Goal: Transaction & Acquisition: Subscribe to service/newsletter

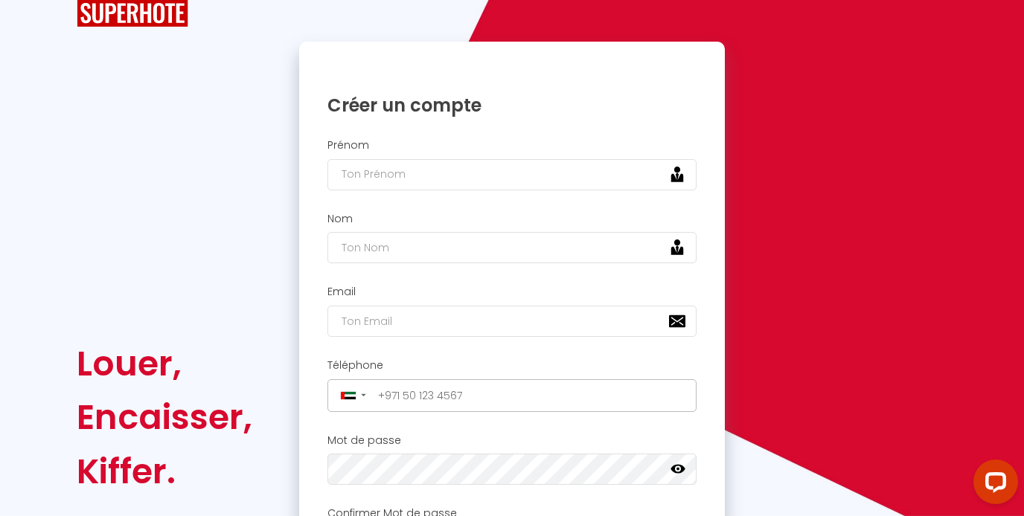
scroll to position [16, 0]
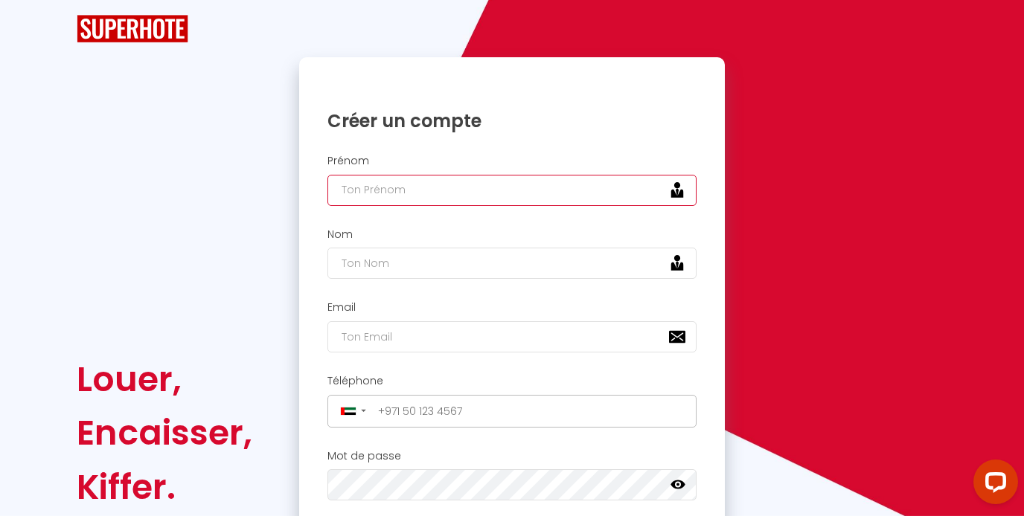
click at [411, 199] on input "text" at bounding box center [511, 190] width 369 height 31
type input "Nathan"
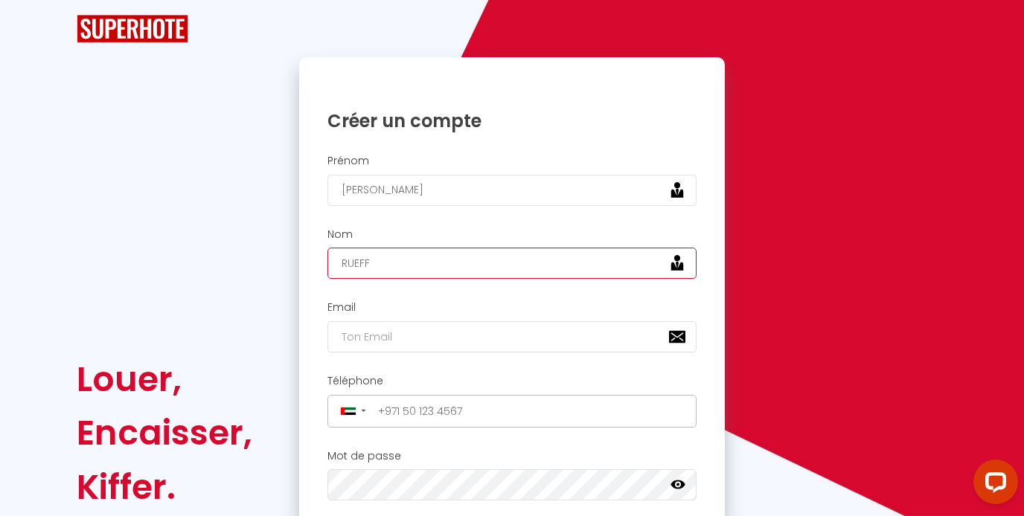
type input "RUEFF"
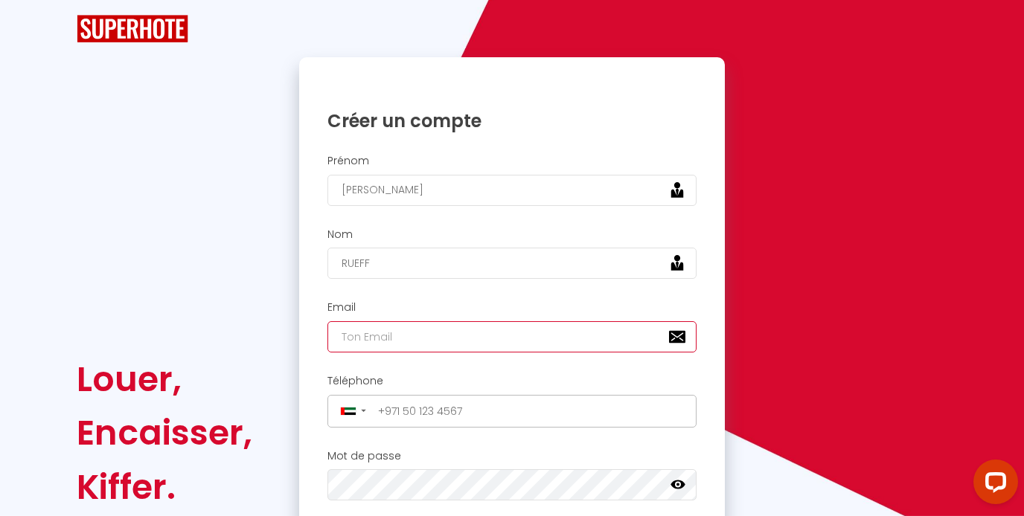
click at [383, 342] on input "email" at bounding box center [511, 336] width 369 height 31
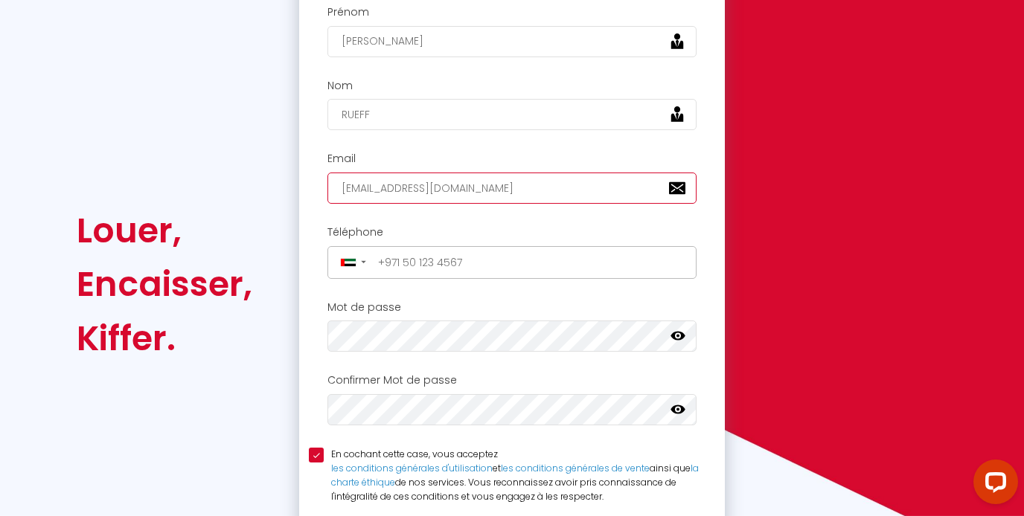
scroll to position [150, 0]
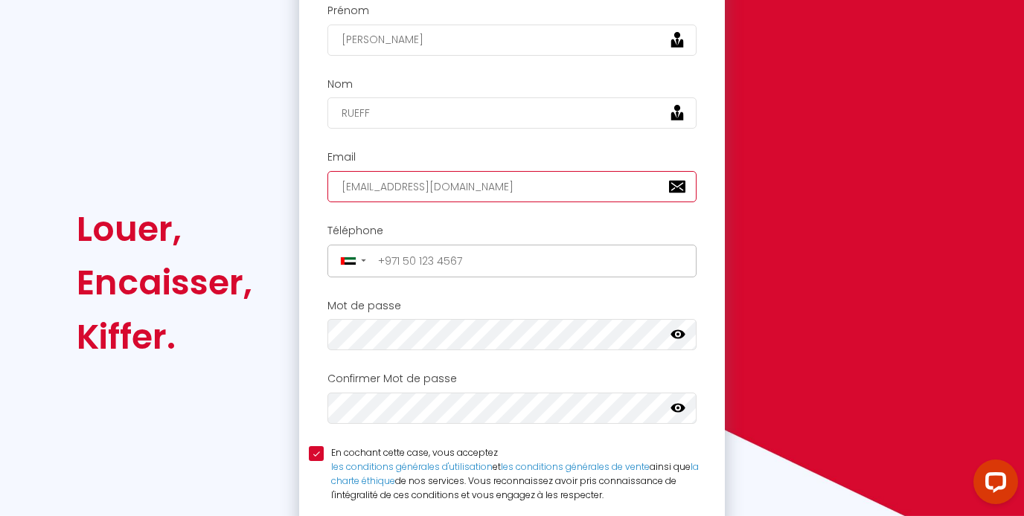
type input "atabledxb@gmail.com"
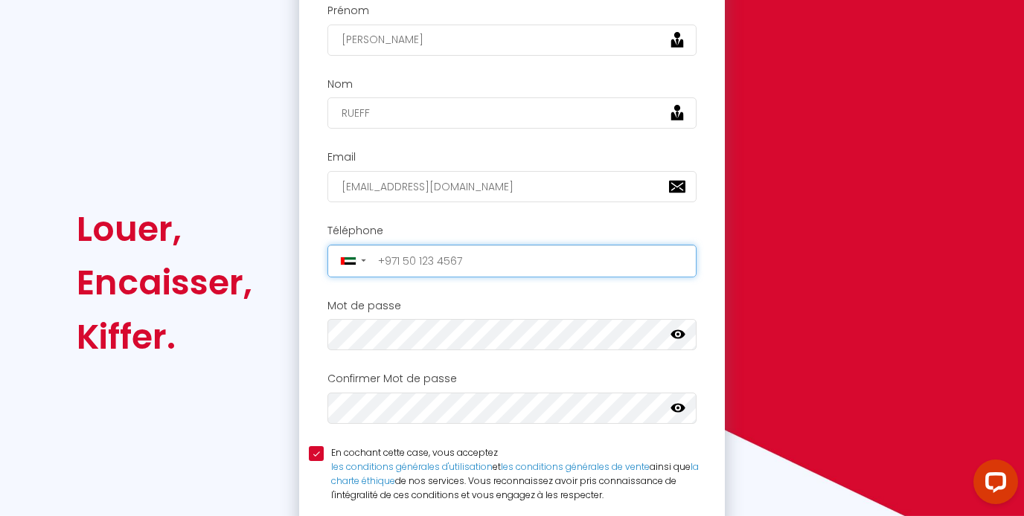
click at [430, 256] on input "tel" at bounding box center [532, 261] width 319 height 24
type input "+971563839461"
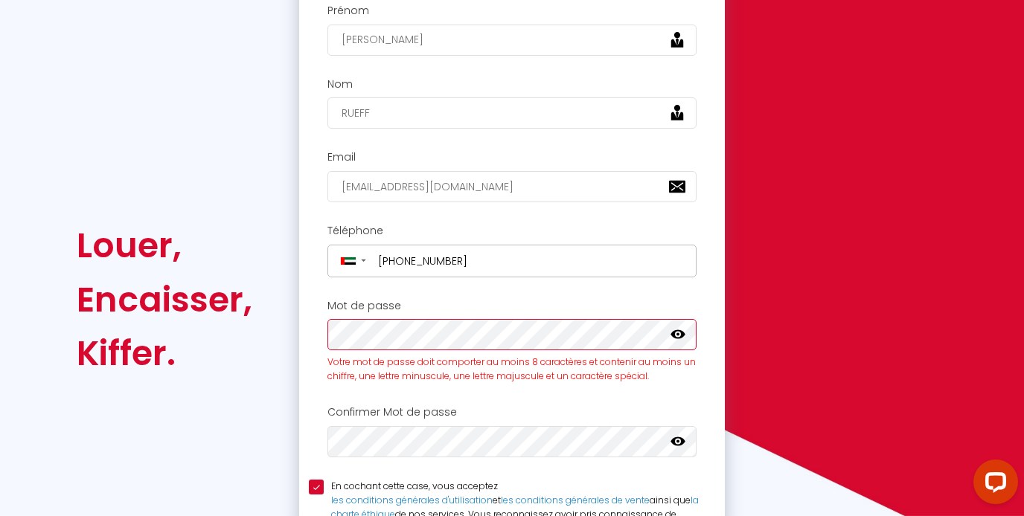
scroll to position [167, 0]
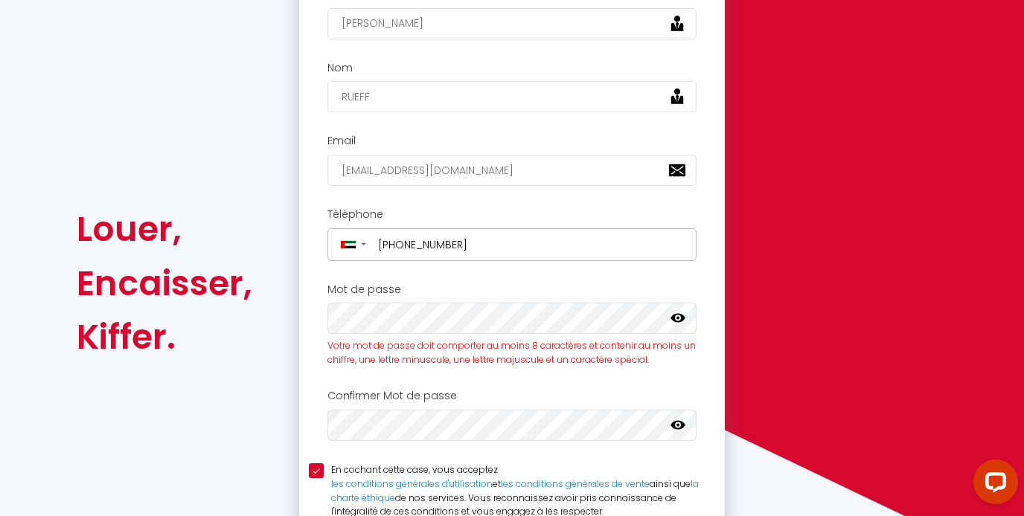
click at [681, 323] on icon at bounding box center [677, 318] width 15 height 15
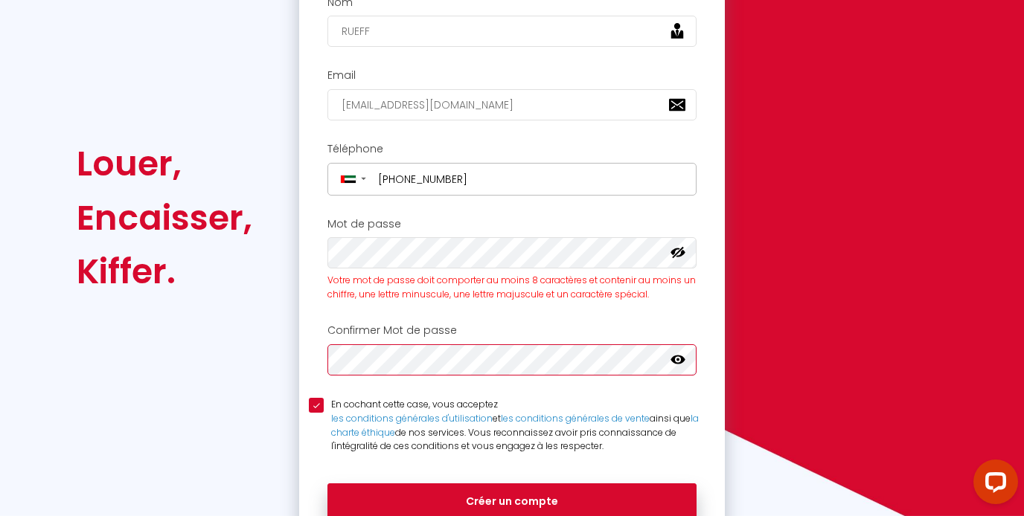
scroll to position [251, 0]
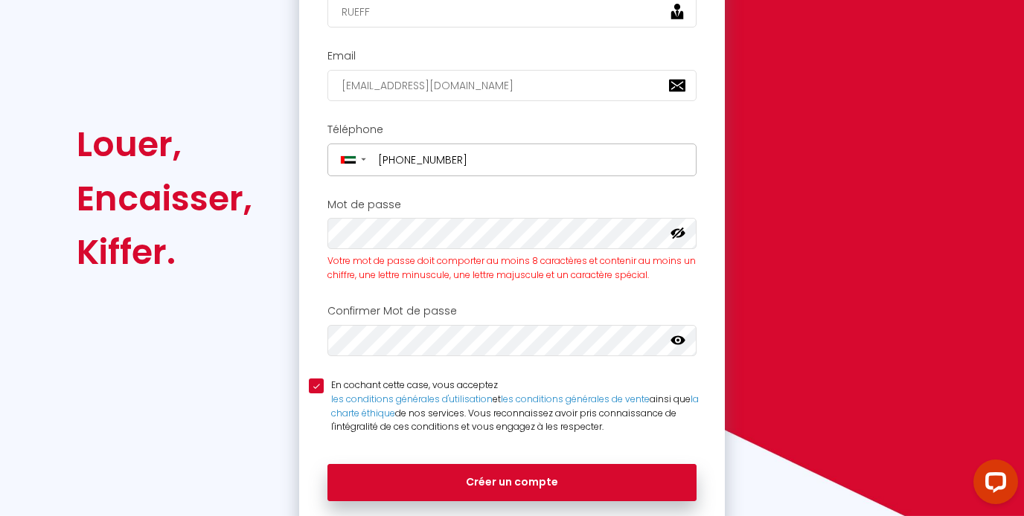
click at [682, 347] on icon at bounding box center [677, 340] width 15 height 15
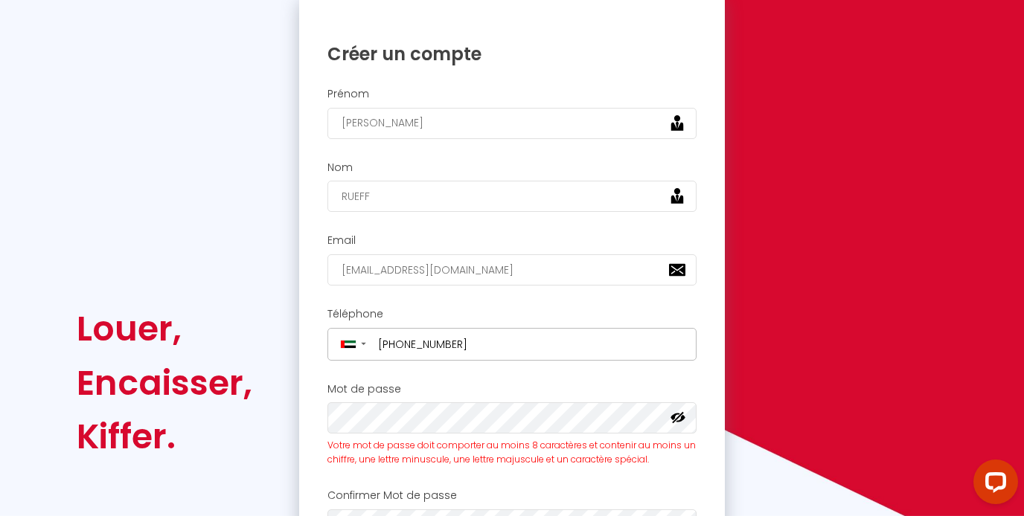
scroll to position [327, 0]
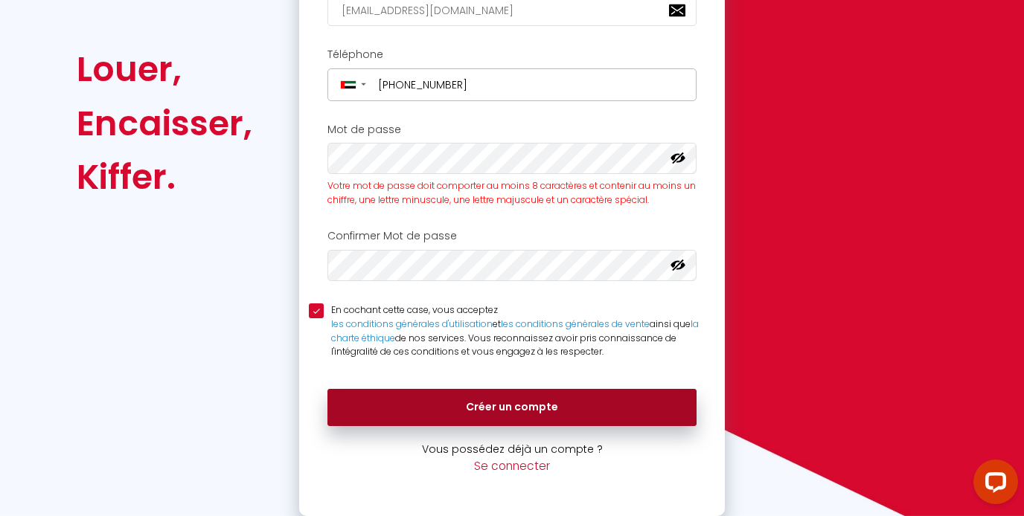
click at [504, 414] on button "Créer un compte" at bounding box center [511, 407] width 369 height 37
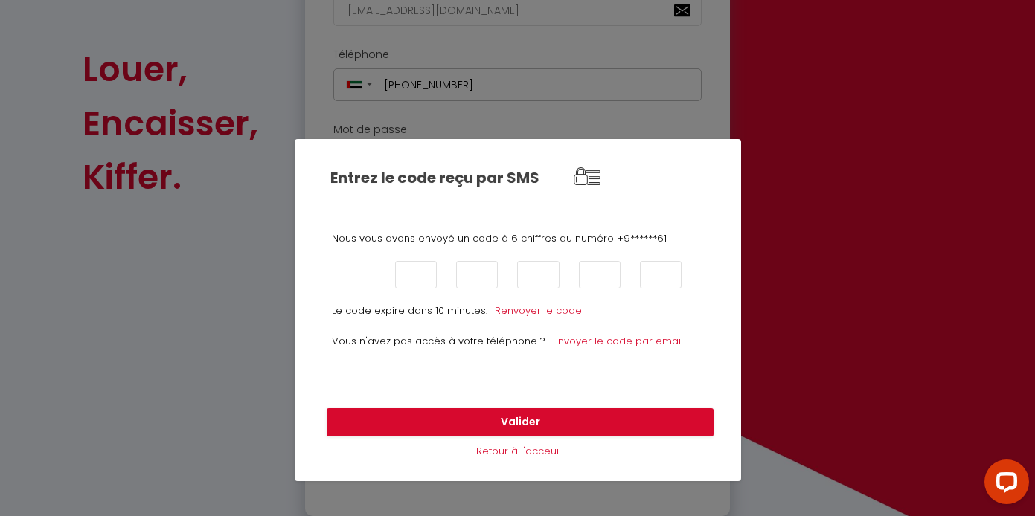
click at [347, 273] on input "text" at bounding box center [355, 275] width 42 height 28
click at [610, 342] on link "Envoyer le code par email" at bounding box center [618, 341] width 130 height 14
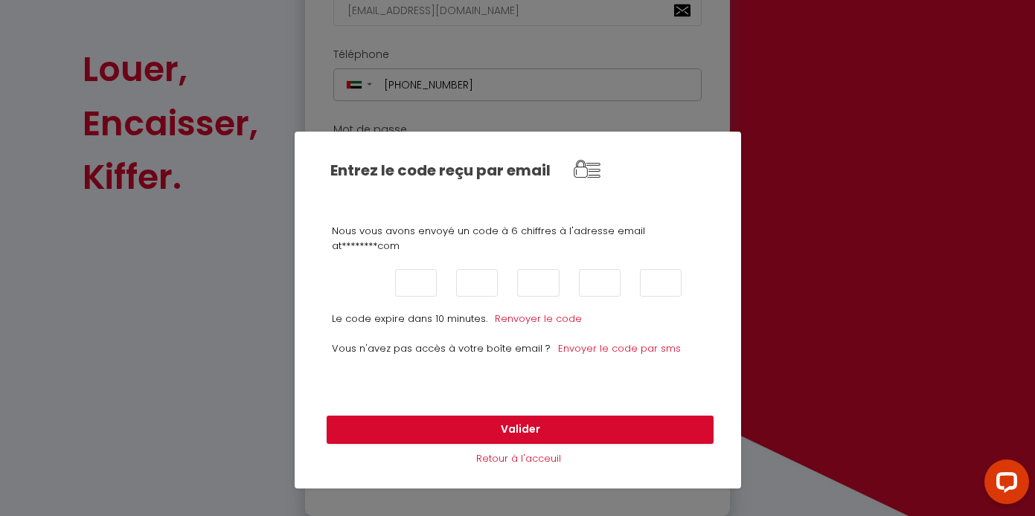
click at [350, 288] on input "text" at bounding box center [355, 283] width 42 height 28
type input "8"
type input "7"
type input "9"
type input "7"
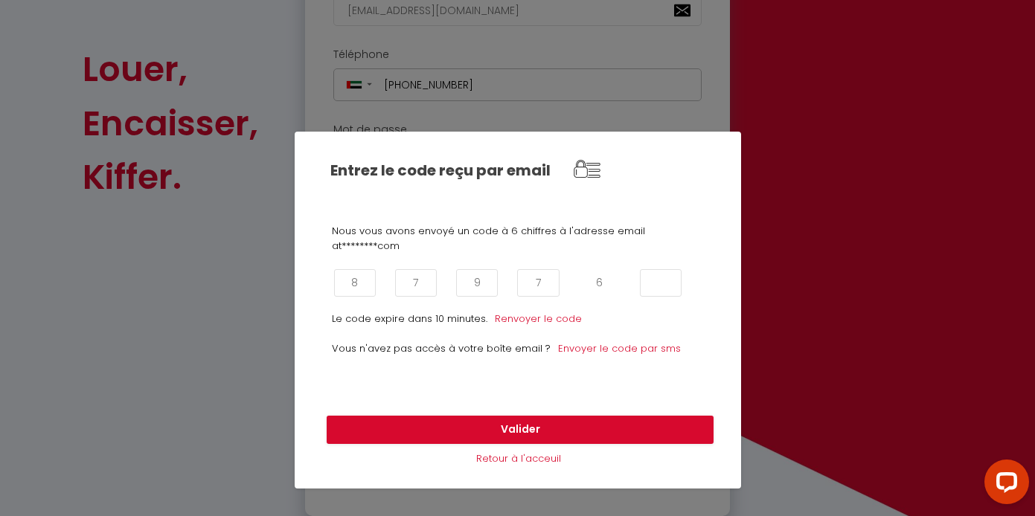
type input "6"
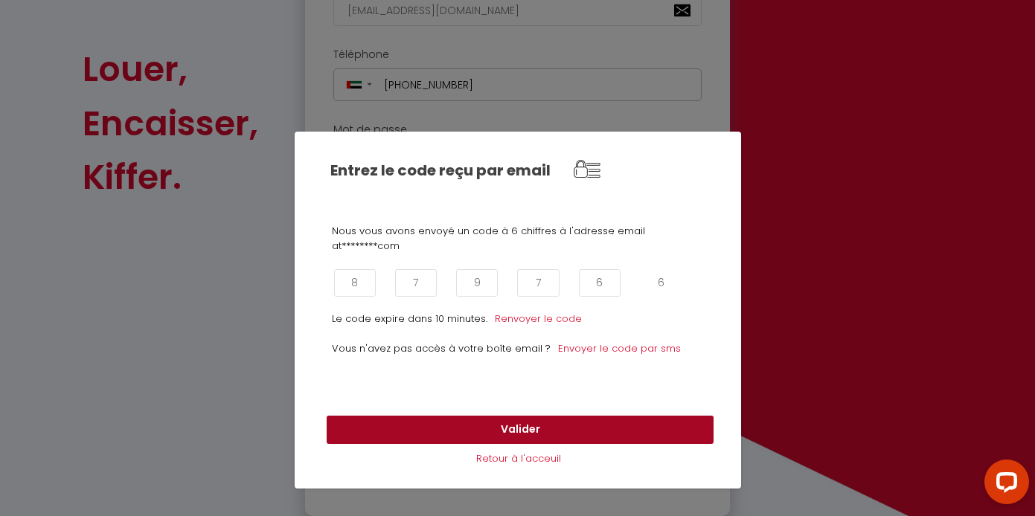
type input "6"
click at [560, 420] on button "Valider" at bounding box center [520, 430] width 387 height 28
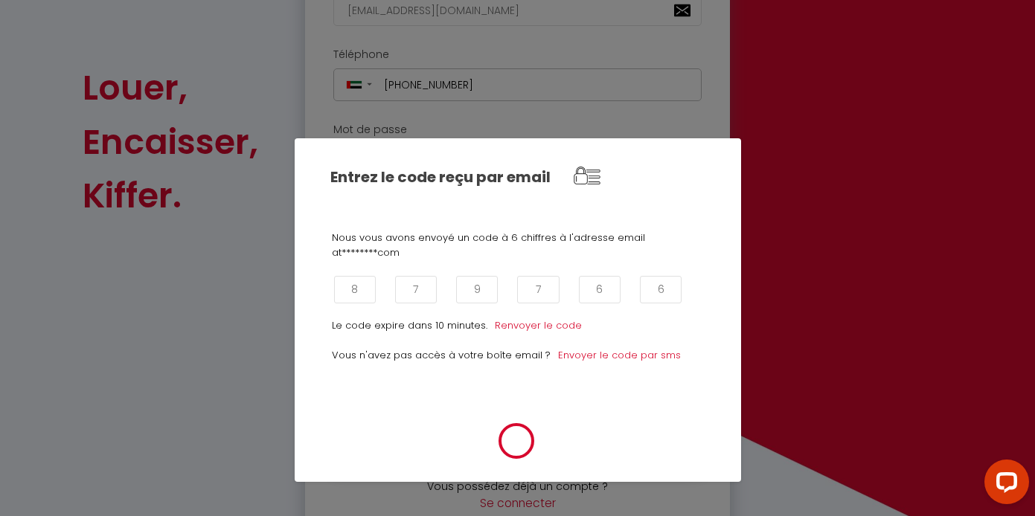
scroll to position [345, 0]
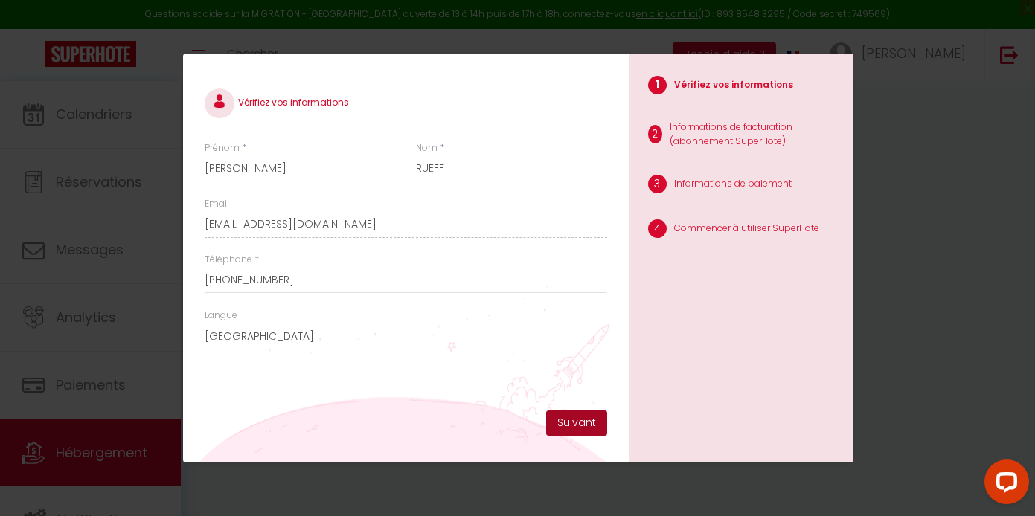
click at [583, 430] on button "Suivant" at bounding box center [576, 423] width 61 height 25
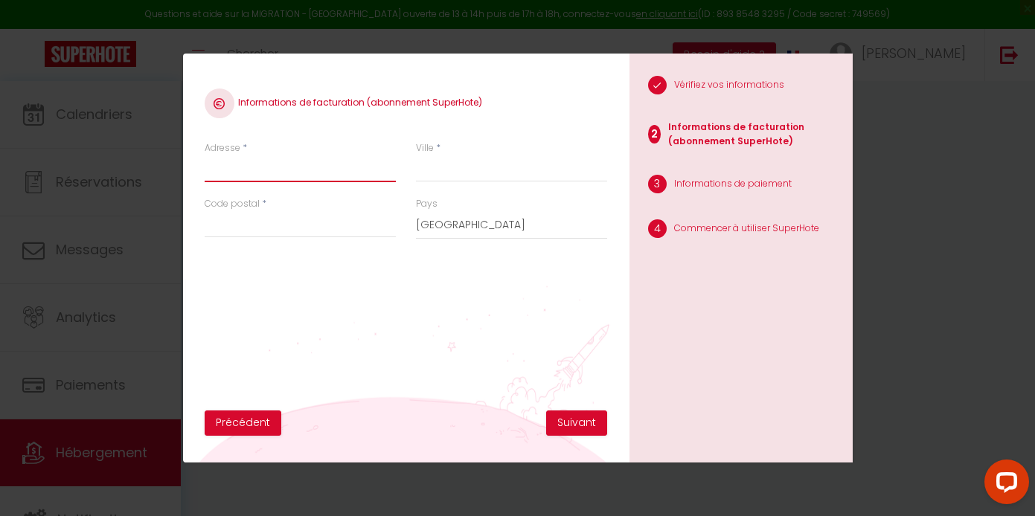
click at [266, 169] on input "Adresse" at bounding box center [300, 169] width 191 height 27
click at [284, 167] on input "Adresse" at bounding box center [300, 169] width 191 height 27
type input "Al Barsha Road"
click at [446, 171] on input "Ville" at bounding box center [511, 169] width 191 height 27
type input "Dubai"
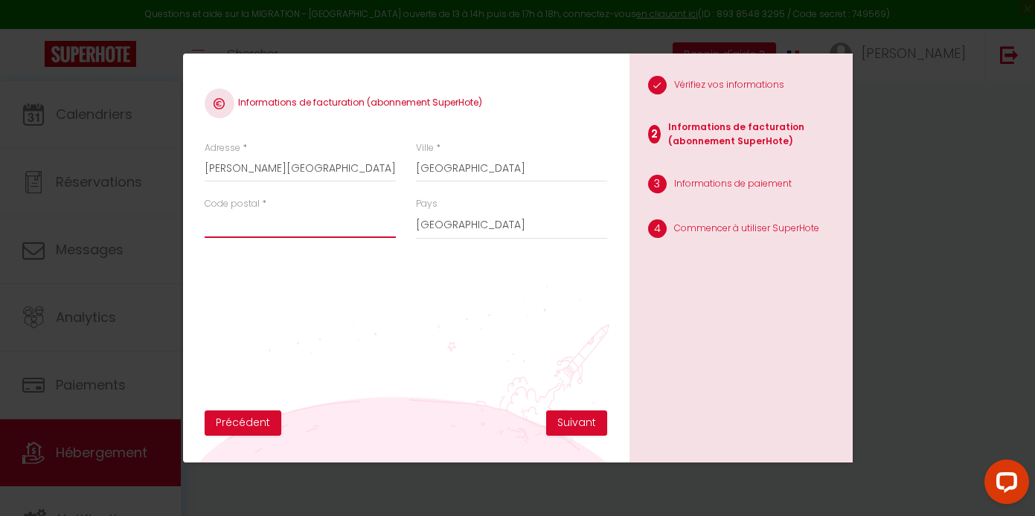
click at [256, 232] on input "Code postal" at bounding box center [300, 224] width 191 height 27
type input "00000"
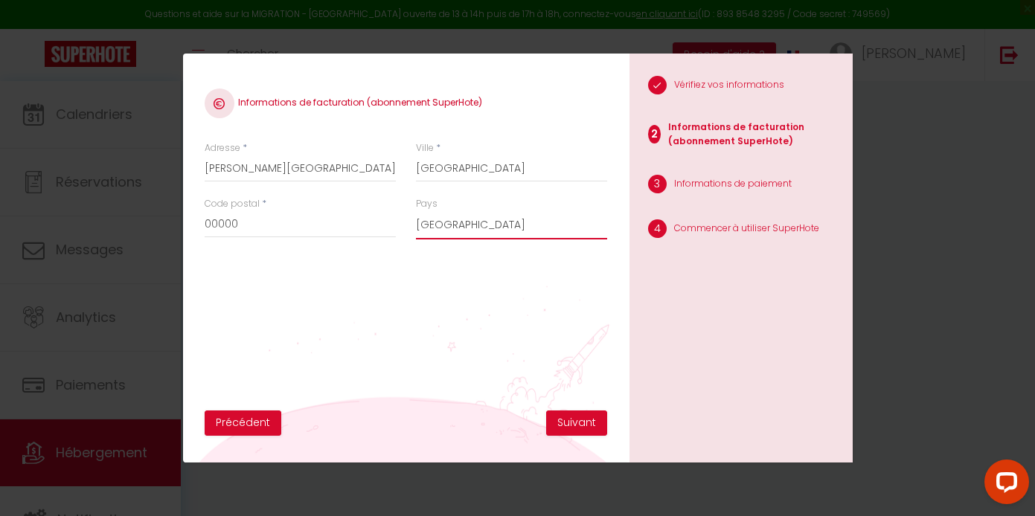
click at [497, 232] on select "France Portugal Afghanistan Albania Algeria American Samoa Andorra Angola Angui…" at bounding box center [511, 225] width 191 height 28
select select "226"
click at [347, 312] on div "Informations de facturation (abonnement SuperHote) Adresse * Al Barsha Road Vil…" at bounding box center [406, 243] width 402 height 335
click at [569, 418] on button "Suivant" at bounding box center [576, 423] width 61 height 25
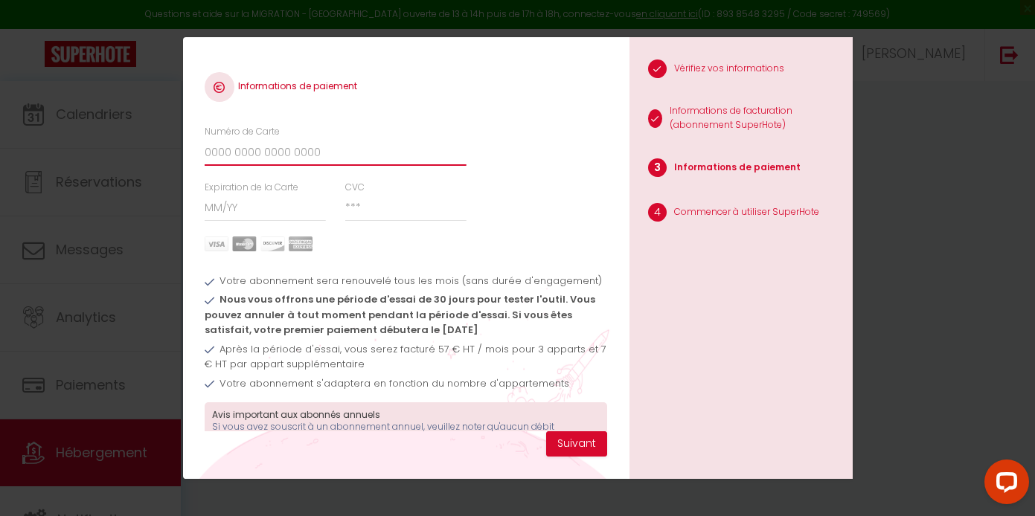
click at [281, 160] on input "Numéro de Carte" at bounding box center [335, 152] width 261 height 27
click at [278, 158] on input "Numéro de Carte" at bounding box center [335, 152] width 261 height 27
type input "5576618315125999"
click at [234, 205] on input "Expiration de la Carte" at bounding box center [265, 208] width 121 height 27
type input "04 / 28"
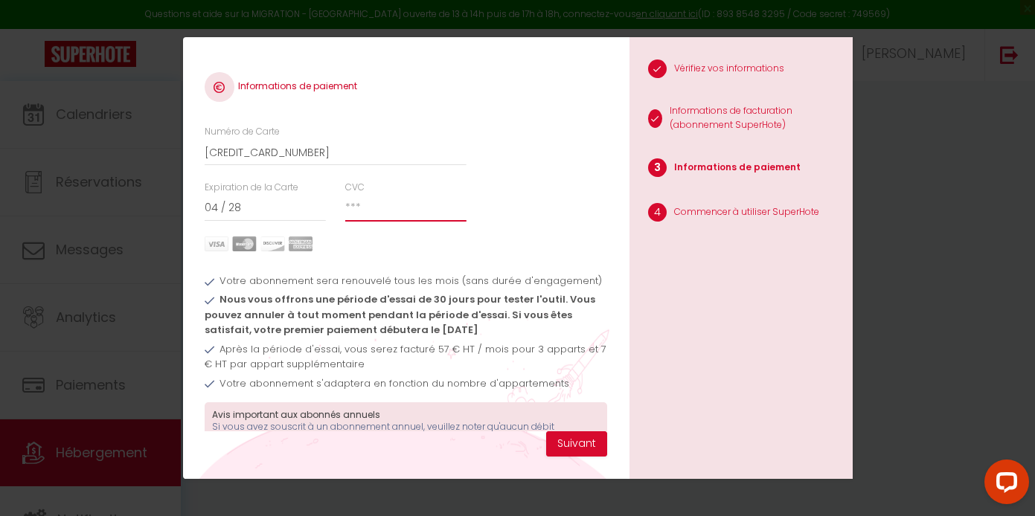
click at [400, 211] on input "CVC" at bounding box center [405, 208] width 121 height 27
type input "579"
click at [336, 266] on ul "Votre abonnement sera renouvelé tous les mois (sans durée d'engagement) Nous vo…" at bounding box center [406, 330] width 402 height 129
click at [603, 449] on button "Suivant" at bounding box center [576, 444] width 61 height 25
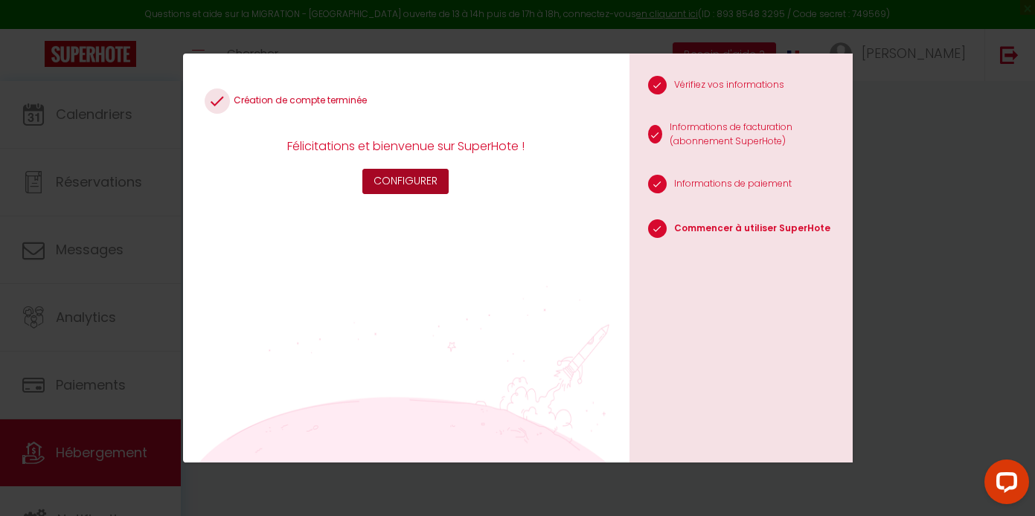
click at [418, 182] on button "Configurer" at bounding box center [405, 181] width 86 height 25
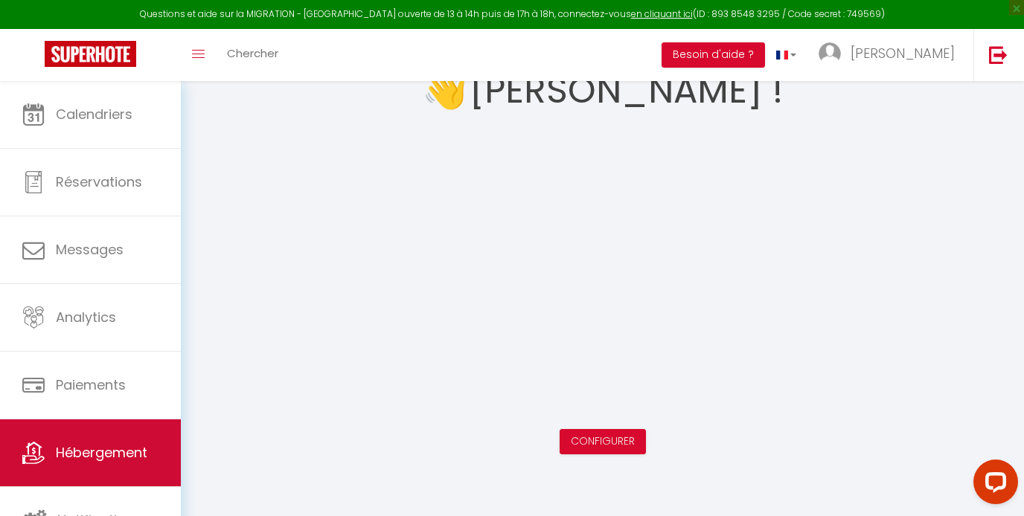
scroll to position [7, 0]
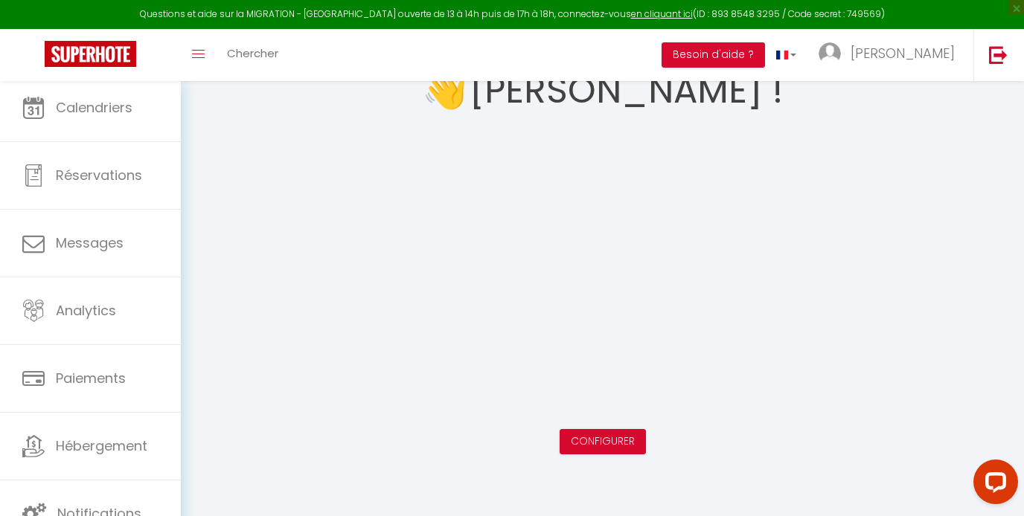
click at [922, 290] on div "👋 Bienvenue Nathan ! Configurer" at bounding box center [602, 250] width 807 height 465
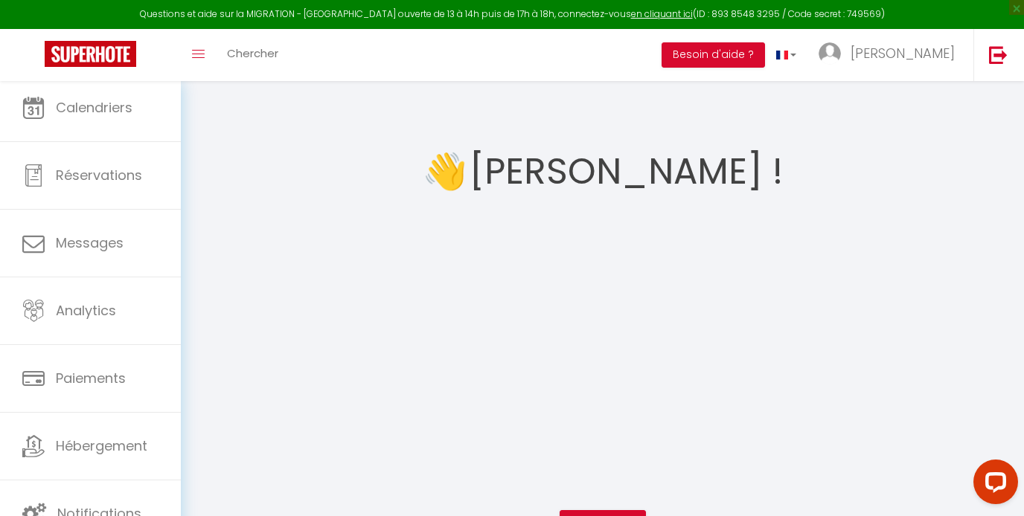
scroll to position [81, 0]
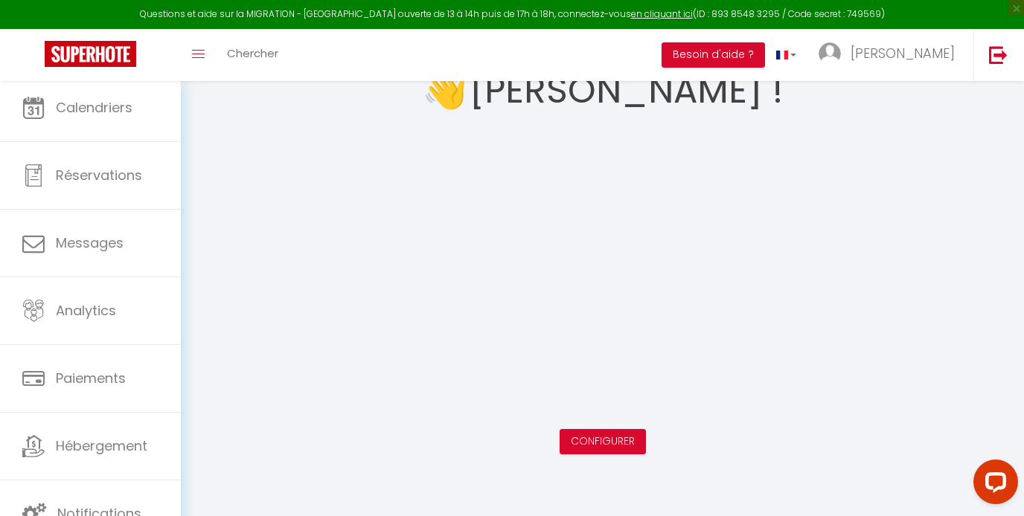
click at [310, 162] on div "👋 Bienvenue Nathan ! Configurer" at bounding box center [602, 250] width 807 height 465
click at [597, 438] on link "Configurer" at bounding box center [603, 441] width 64 height 15
